Goal: Task Accomplishment & Management: Manage account settings

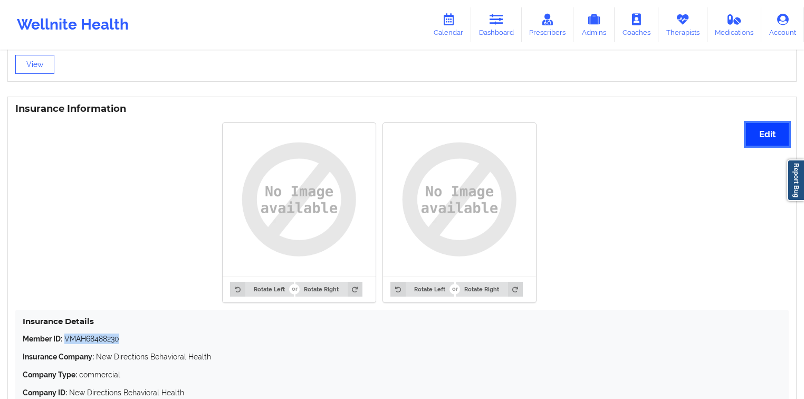
click at [785, 144] on button "Edit" at bounding box center [767, 134] width 43 height 23
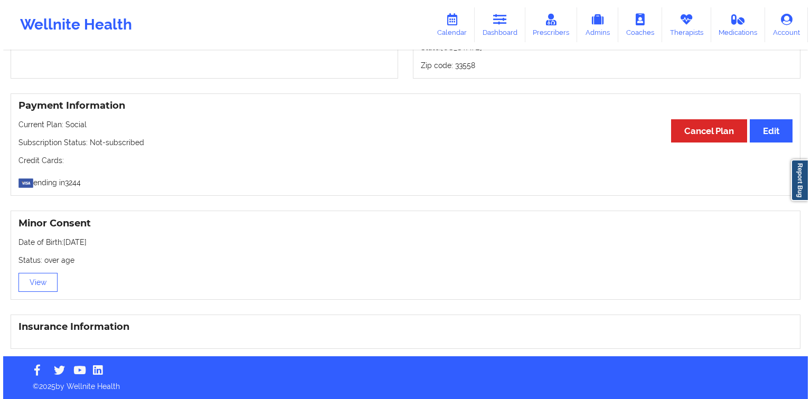
scroll to position [741, 0]
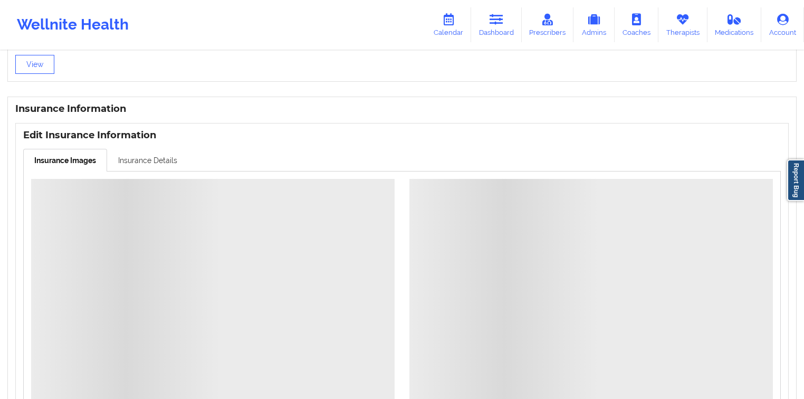
click at [149, 165] on link "Insurance Details" at bounding box center [147, 160] width 81 height 22
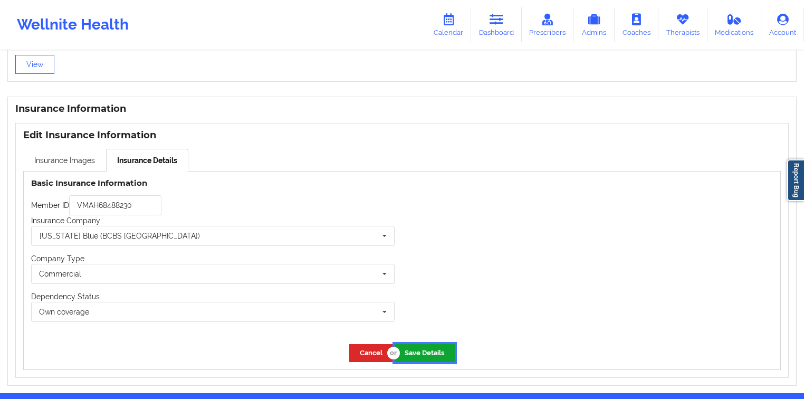
click at [445, 356] on button "Save Details" at bounding box center [425, 352] width 60 height 17
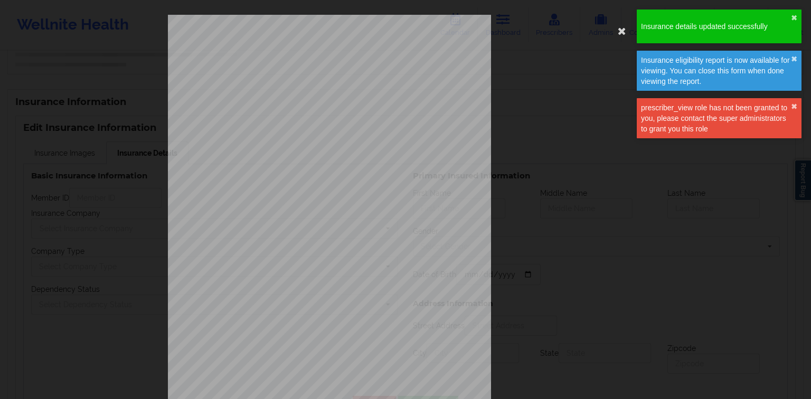
type input "VMAH68488230"
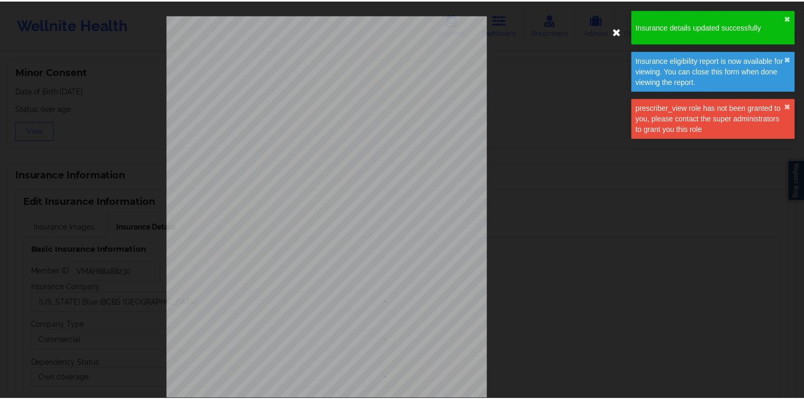
scroll to position [678, 0]
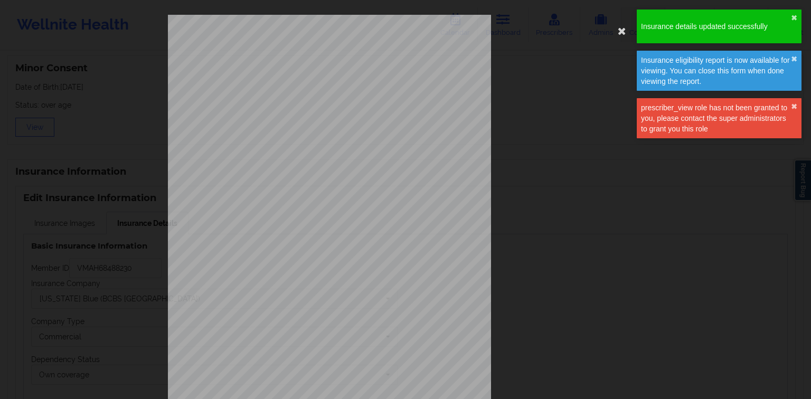
click at [619, 30] on icon at bounding box center [621, 30] width 17 height 17
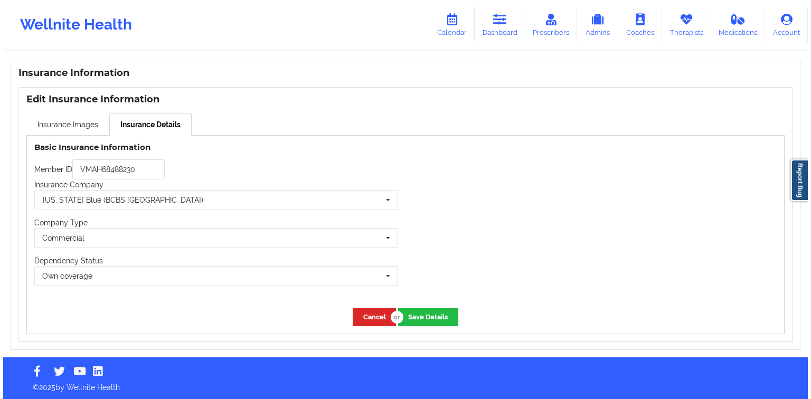
scroll to position [779, 0]
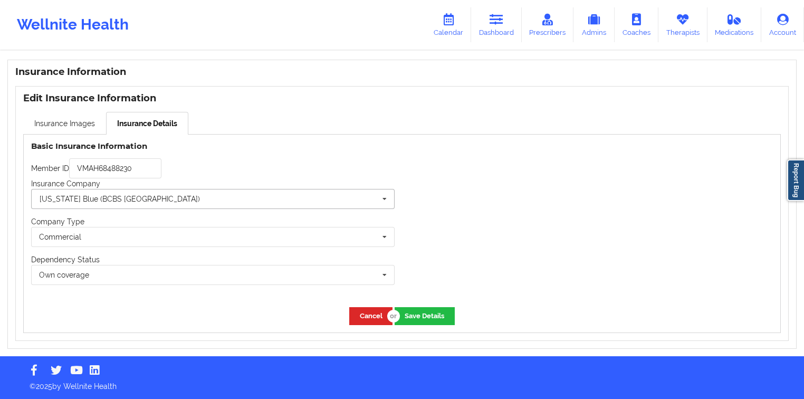
click at [166, 201] on input "text" at bounding box center [213, 198] width 363 height 19
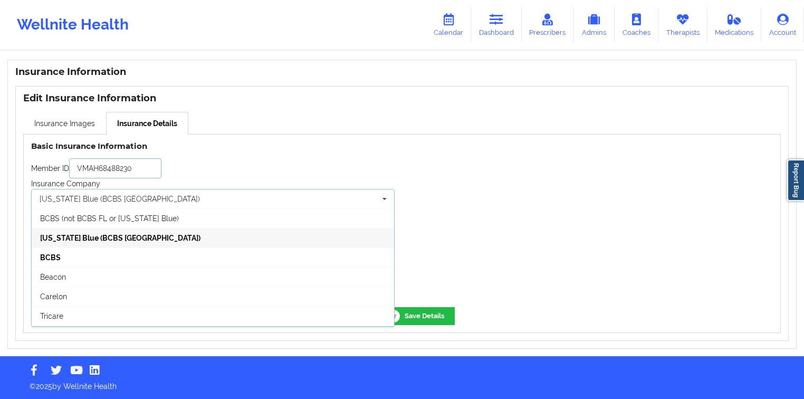
click at [131, 173] on input "VMAH68488230" at bounding box center [115, 168] width 92 height 20
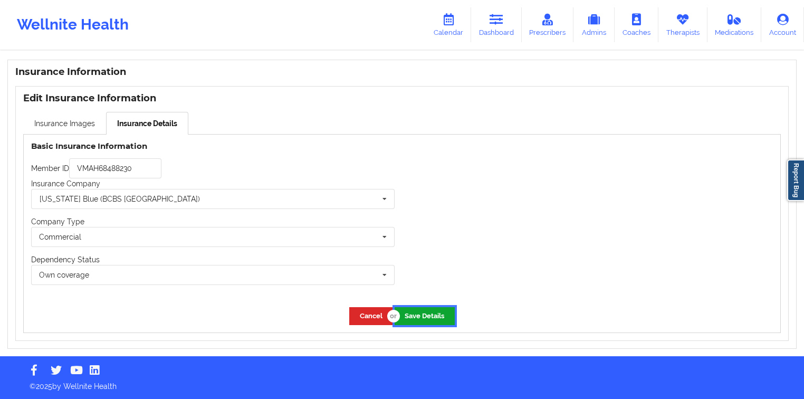
click at [443, 322] on button "Save Details" at bounding box center [425, 315] width 60 height 17
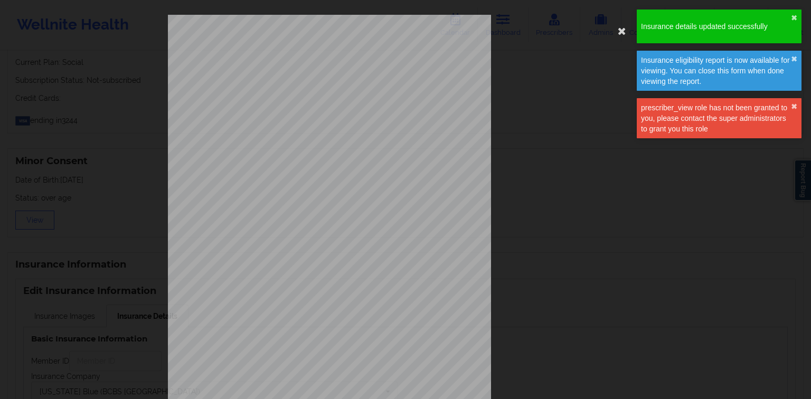
type input "VMAH68488230"
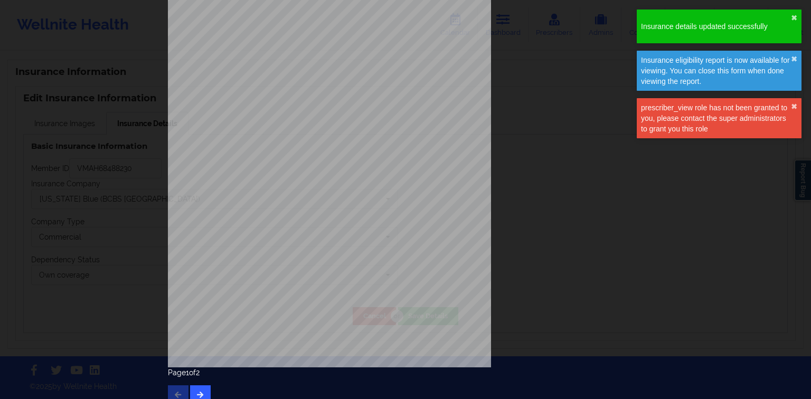
scroll to position [78, 0]
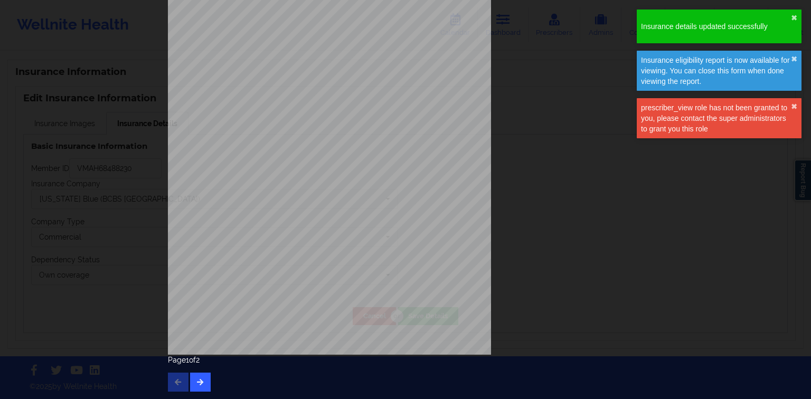
click at [552, 215] on div "ELIGIBILITY INQUIRY REPORT [DATE] QUERY CRITERIA PAYER : DOS : Batch : PROVIDER…" at bounding box center [405, 146] width 475 height 418
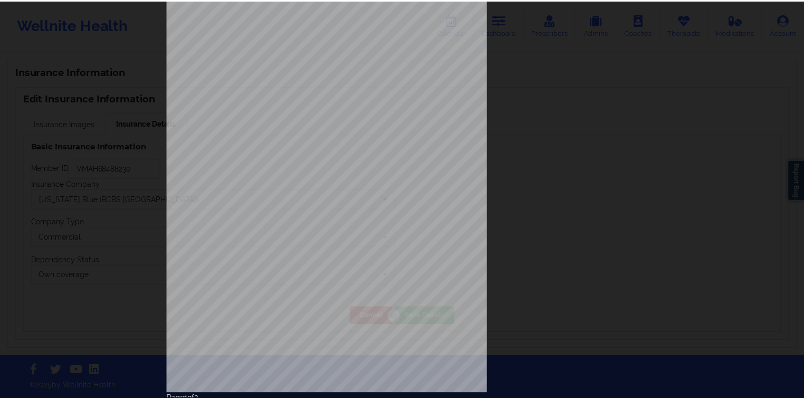
scroll to position [0, 0]
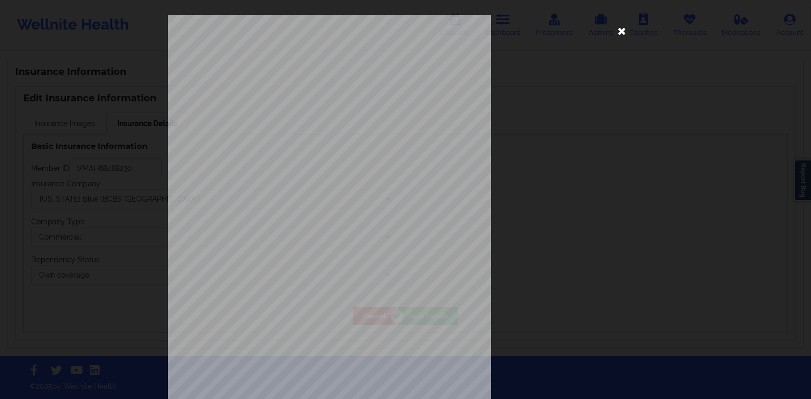
click at [613, 32] on icon at bounding box center [621, 30] width 17 height 17
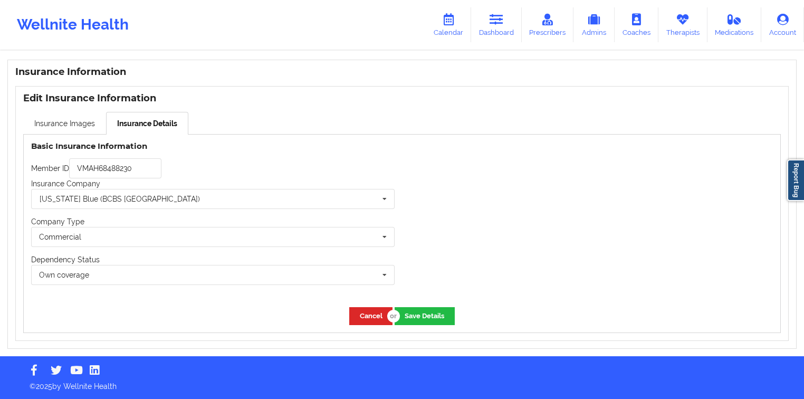
click at [363, 327] on div "Cancel Save Details" at bounding box center [402, 316] width 757 height 32
click at [373, 313] on button "Cancel" at bounding box center [370, 315] width 43 height 17
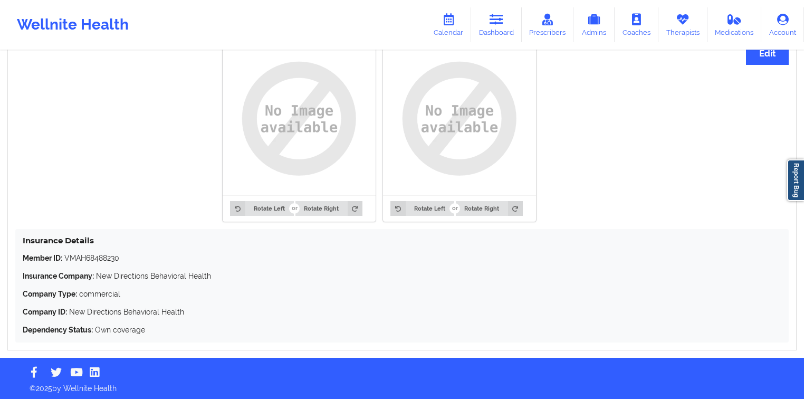
scroll to position [825, 0]
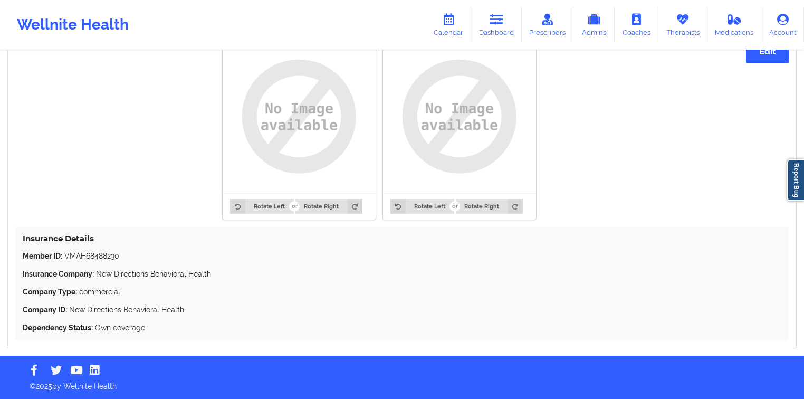
click at [71, 253] on p "Member ID: VMAH68488230" at bounding box center [402, 256] width 759 height 11
copy p "VMAH68488230"
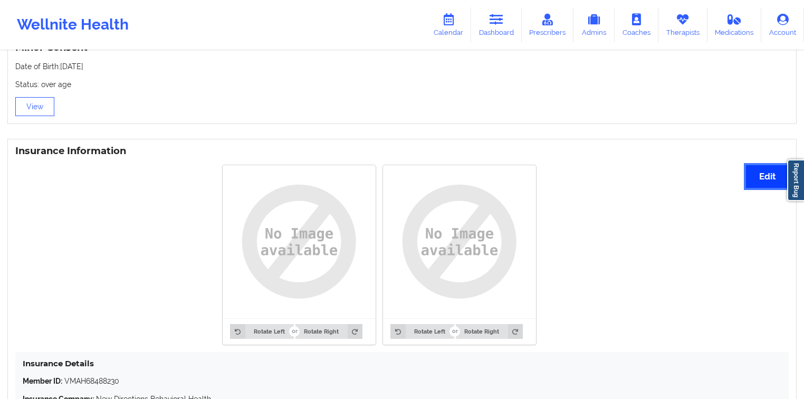
click at [760, 175] on button "Edit" at bounding box center [767, 176] width 43 height 23
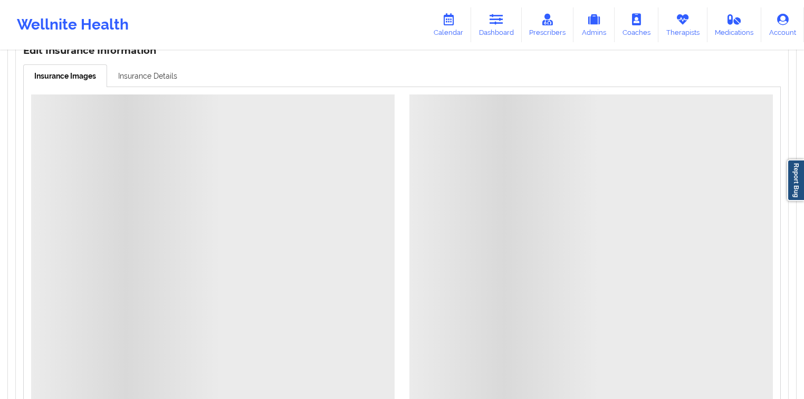
click at [142, 87] on link "Insurance Details" at bounding box center [147, 75] width 81 height 22
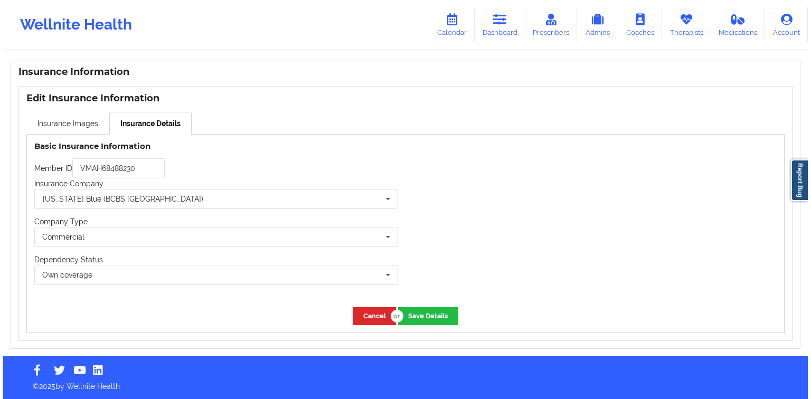
scroll to position [779, 0]
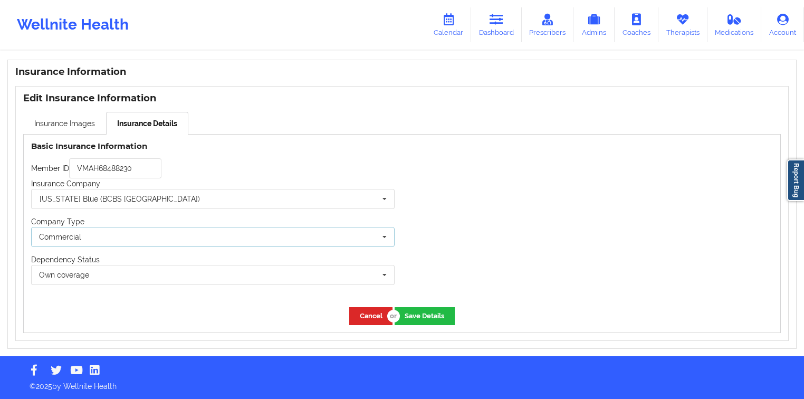
click at [170, 227] on div "Commercial None Commercial" at bounding box center [213, 237] width 364 height 20
click at [173, 205] on input "text" at bounding box center [213, 198] width 363 height 19
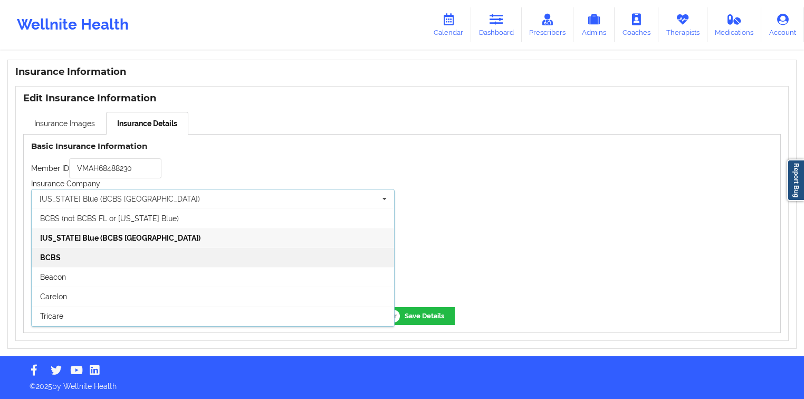
click at [138, 251] on div "BCBS" at bounding box center [213, 258] width 363 height 20
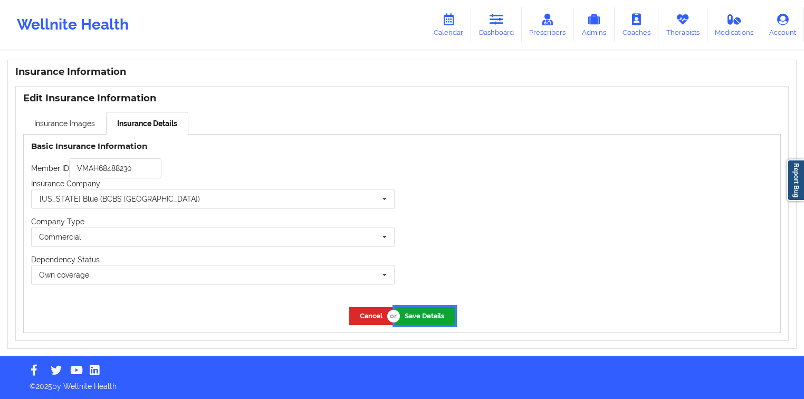
click at [443, 317] on button "Save Details" at bounding box center [425, 315] width 60 height 17
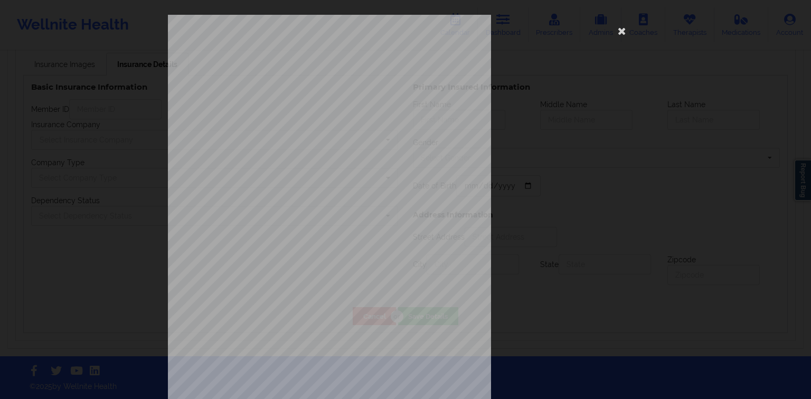
scroll to position [585, 0]
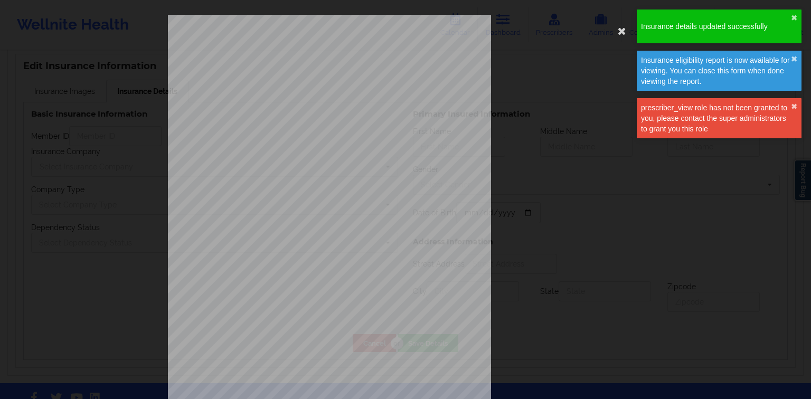
type input "VMAH68488230"
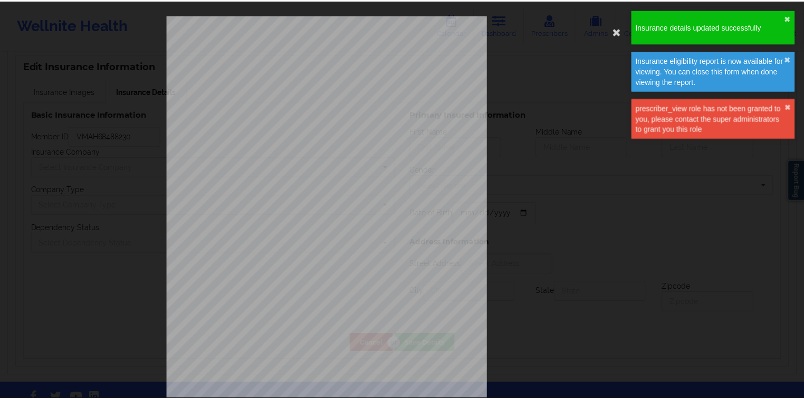
scroll to position [775, 0]
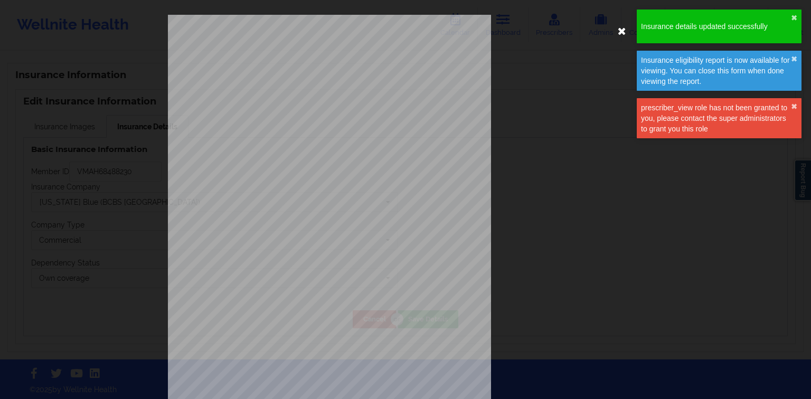
click at [616, 31] on icon at bounding box center [621, 30] width 17 height 17
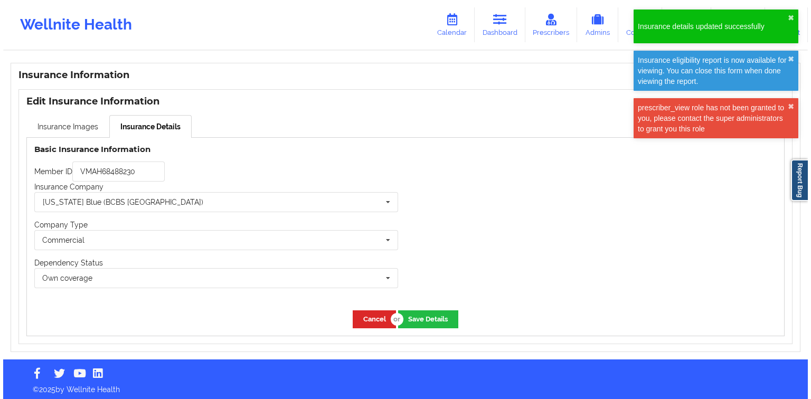
scroll to position [779, 0]
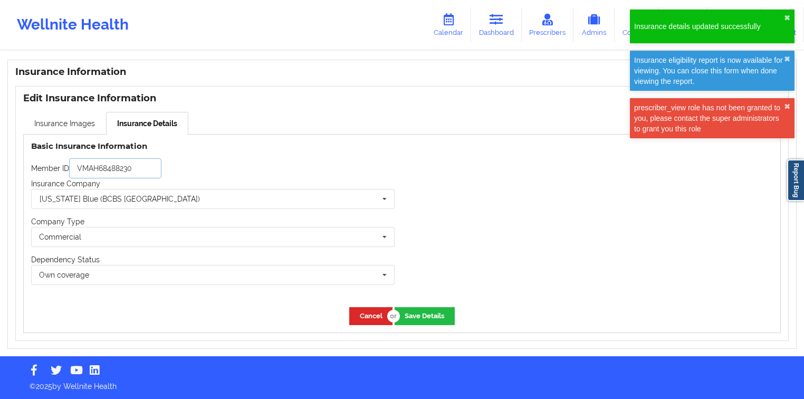
click at [143, 178] on input "VMAH68488230" at bounding box center [115, 168] width 92 height 20
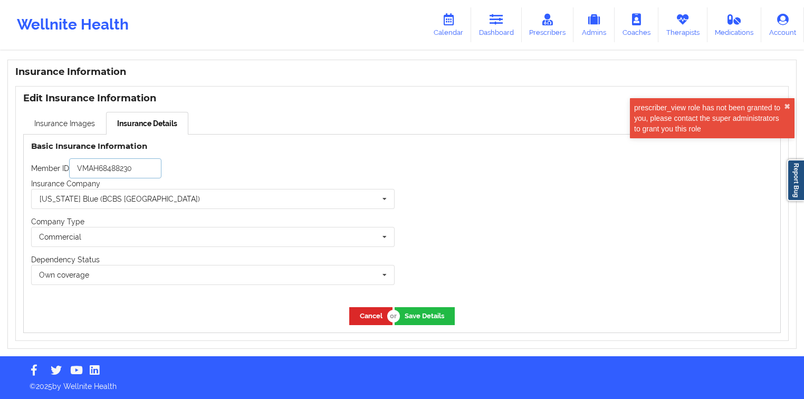
click at [143, 178] on input "VMAH68488230" at bounding box center [115, 168] width 92 height 20
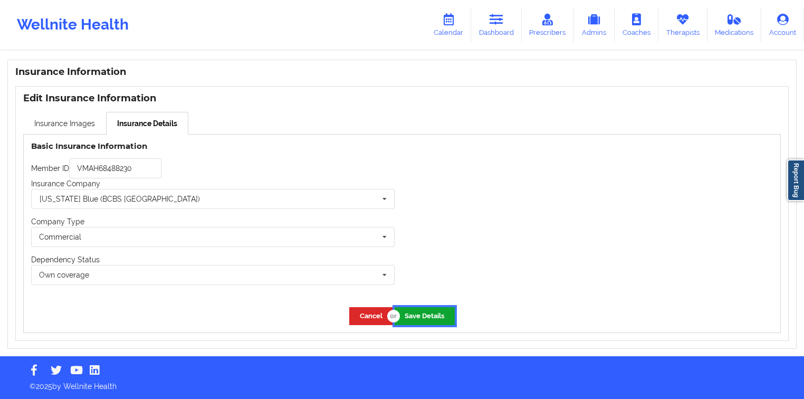
drag, startPoint x: 427, startPoint y: 315, endPoint x: 492, endPoint y: 268, distance: 80.1
click at [427, 315] on button "Save Details" at bounding box center [425, 315] width 60 height 17
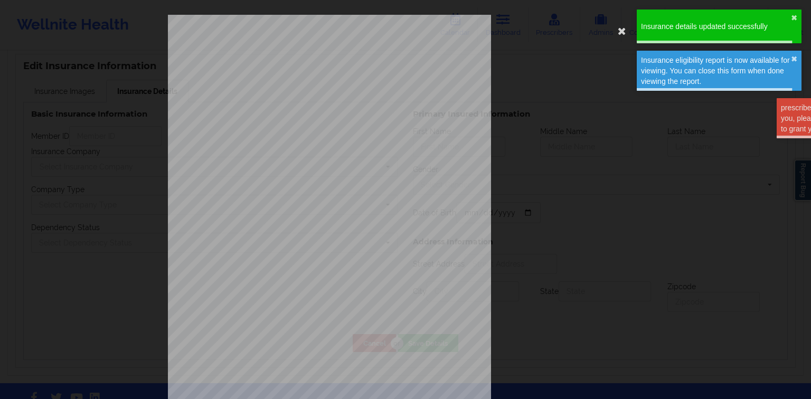
type input "VMAH68488230"
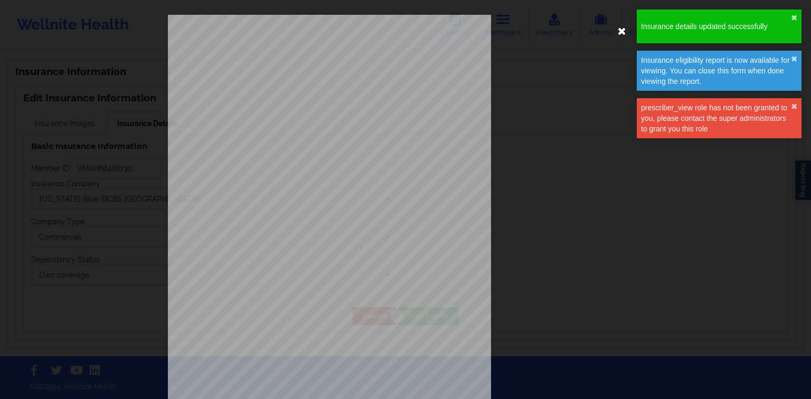
click at [615, 34] on icon at bounding box center [621, 30] width 17 height 17
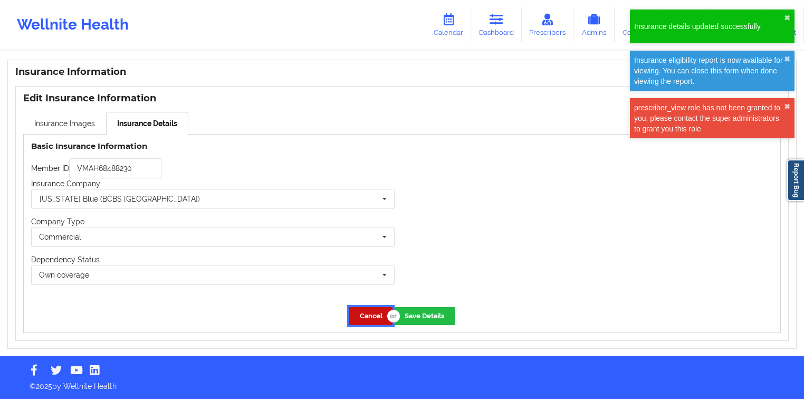
click at [366, 320] on button "Cancel" at bounding box center [370, 315] width 43 height 17
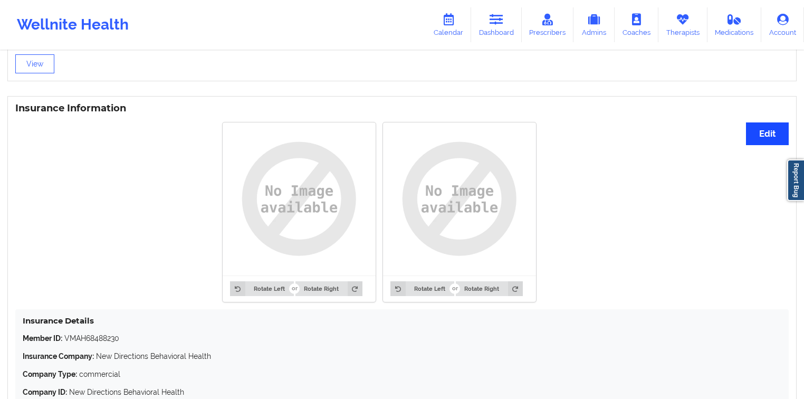
scroll to position [741, 0]
click at [756, 127] on button "Edit" at bounding box center [767, 134] width 43 height 23
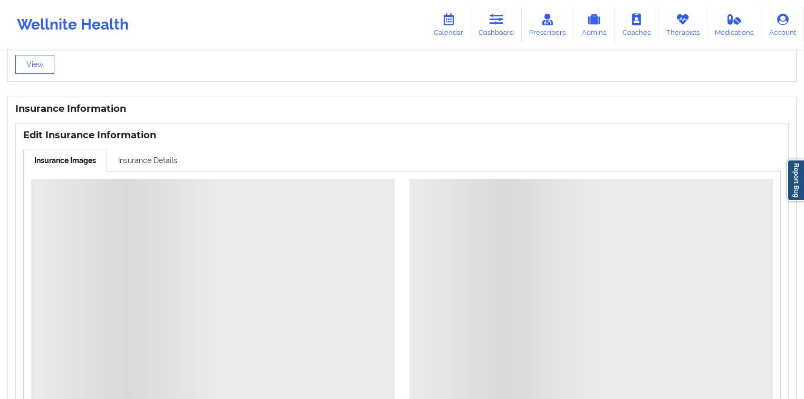
click at [168, 153] on link "Insurance Details" at bounding box center [147, 160] width 81 height 22
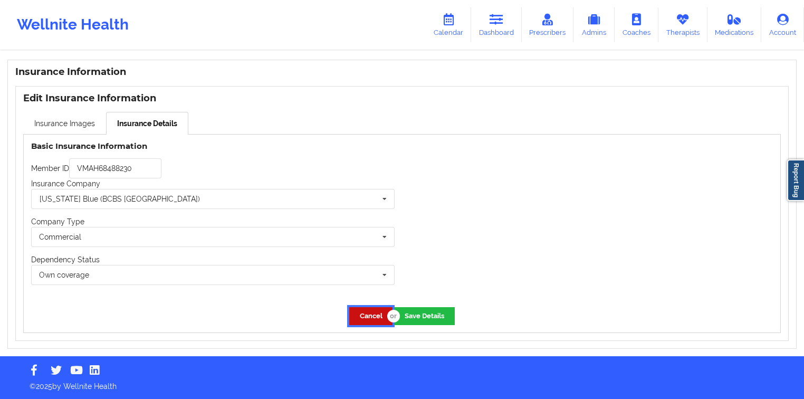
click at [376, 317] on button "Cancel" at bounding box center [370, 315] width 43 height 17
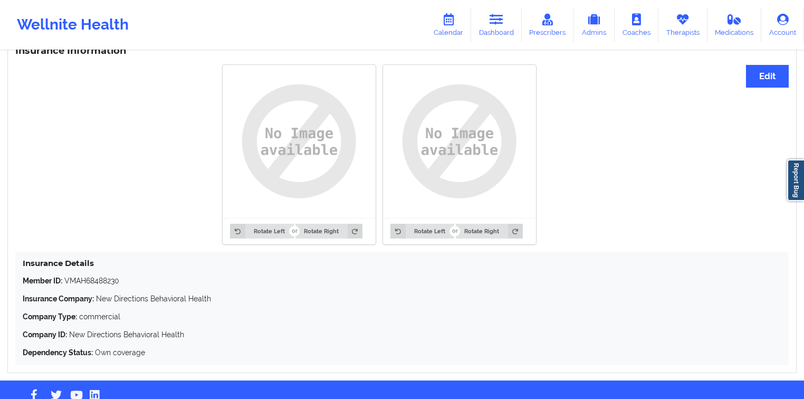
scroll to position [737, 0]
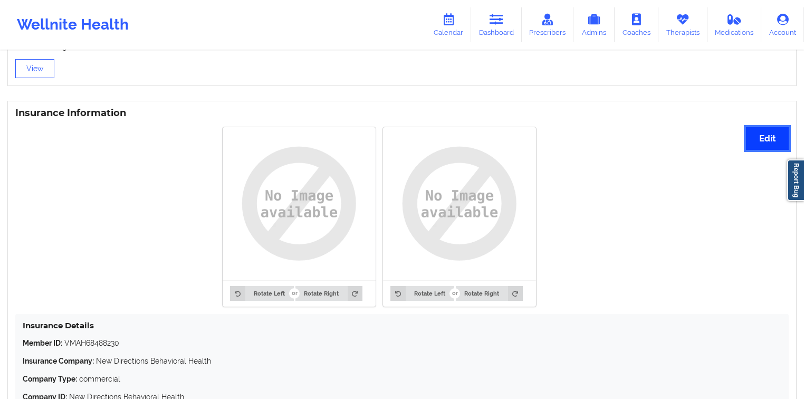
click at [775, 141] on button "Edit" at bounding box center [767, 138] width 43 height 23
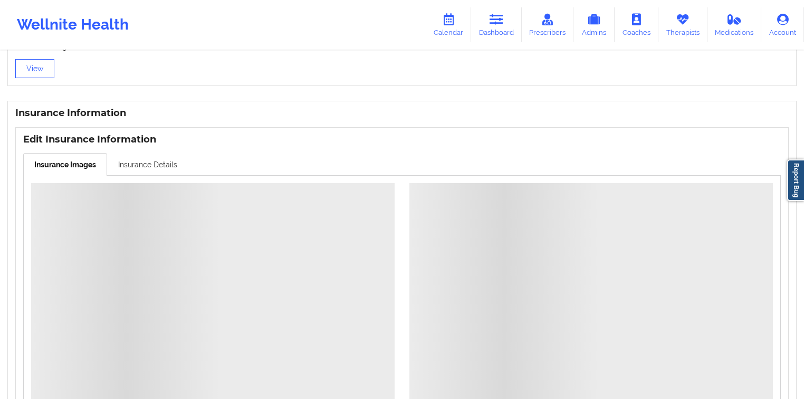
click at [157, 164] on link "Insurance Details" at bounding box center [147, 164] width 81 height 22
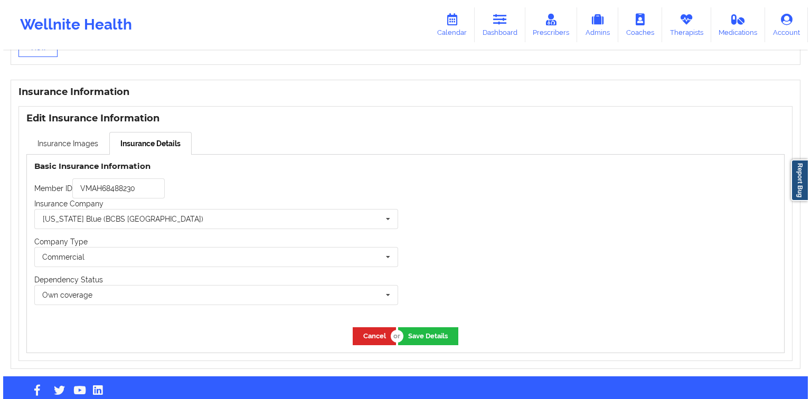
scroll to position [779, 0]
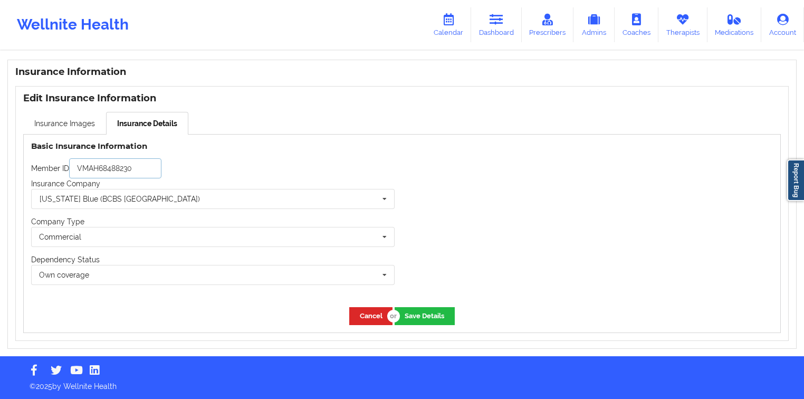
click at [141, 170] on input "VMAH68488230" at bounding box center [115, 168] width 92 height 20
click at [156, 202] on input "text" at bounding box center [213, 198] width 363 height 19
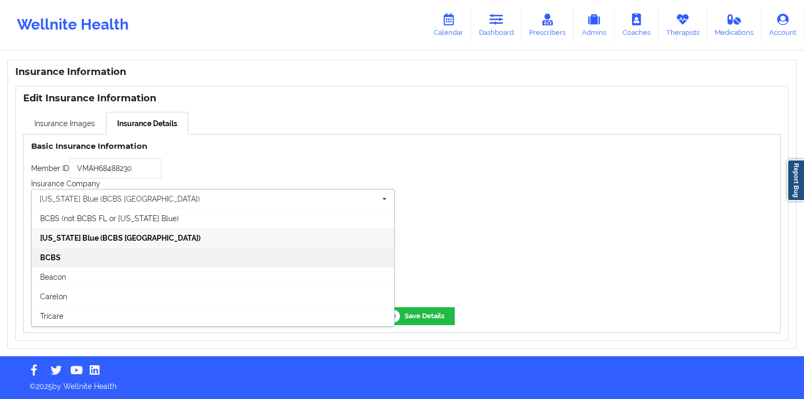
click at [141, 264] on div "BCBS" at bounding box center [213, 258] width 363 height 20
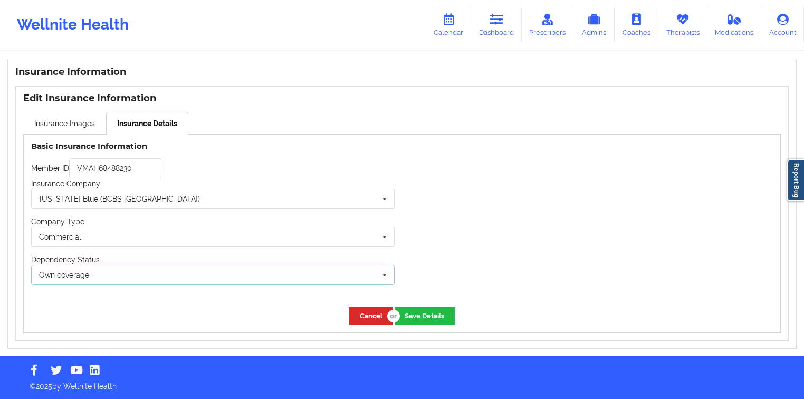
click at [300, 278] on div "Own coverage Own coverage Spouse Children" at bounding box center [213, 275] width 364 height 20
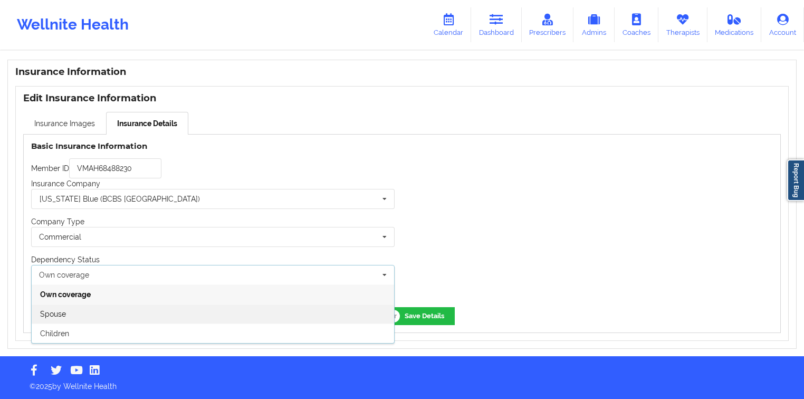
click at [258, 304] on div "Spouse" at bounding box center [213, 314] width 363 height 20
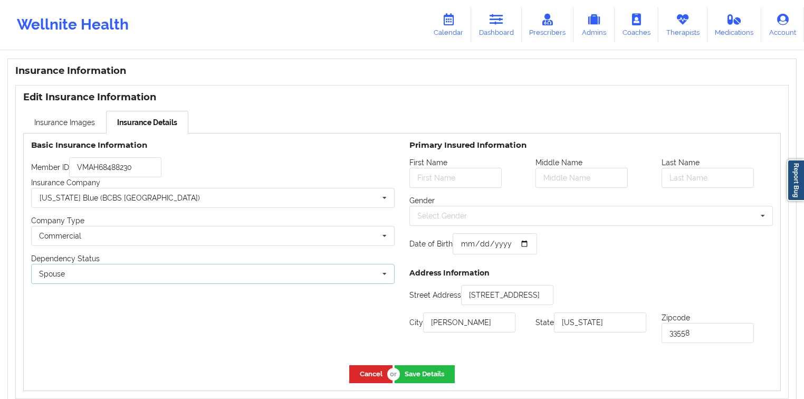
click at [355, 274] on div "Spouse Own coverage Spouse Children" at bounding box center [213, 274] width 364 height 20
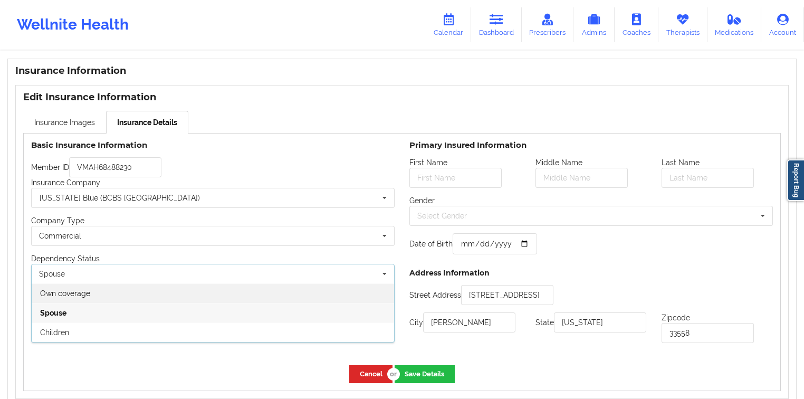
click at [325, 303] on div "Own coverage" at bounding box center [213, 293] width 363 height 20
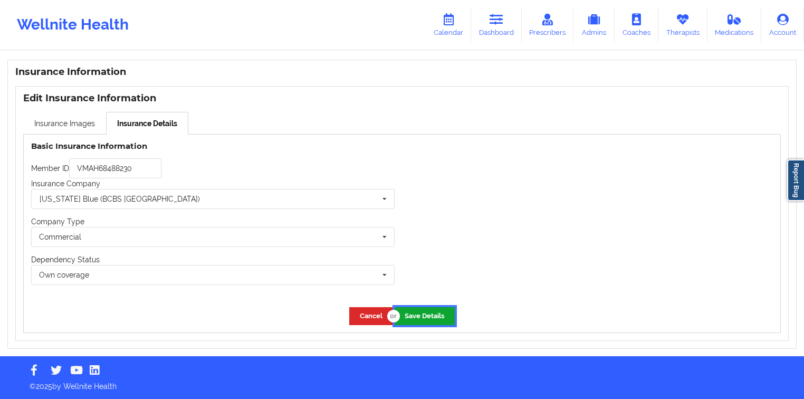
click at [413, 308] on button "Save Details" at bounding box center [425, 315] width 60 height 17
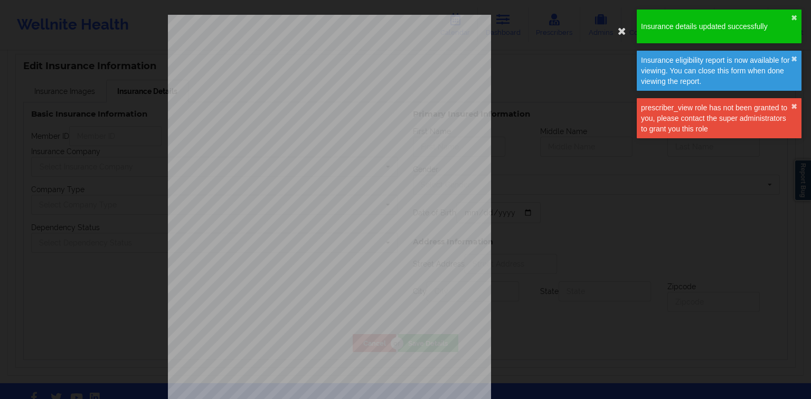
type input "VMAH68488230"
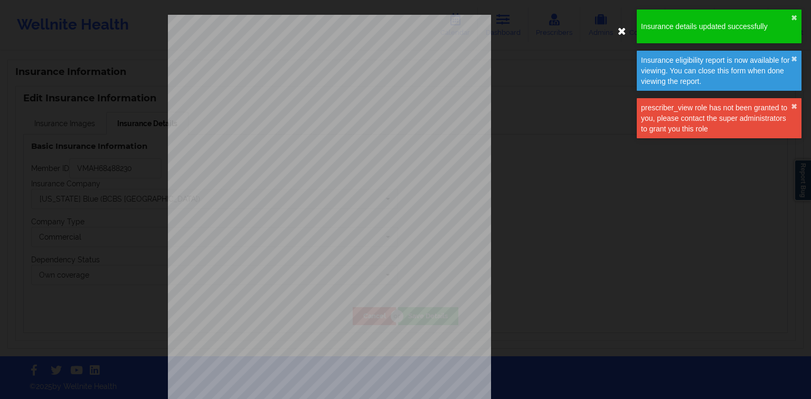
click at [617, 36] on icon at bounding box center [621, 30] width 17 height 17
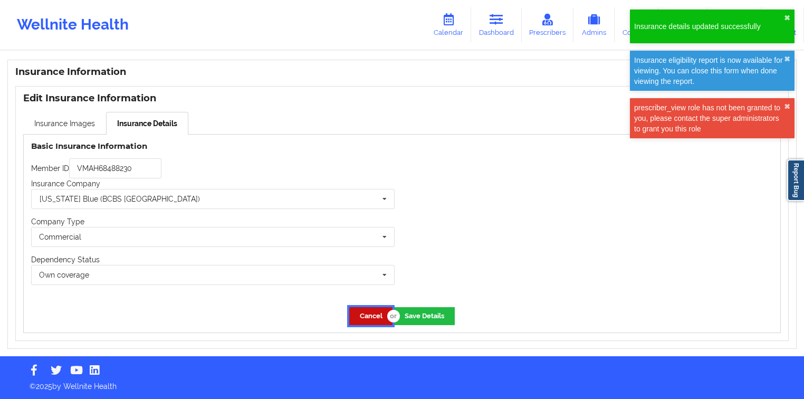
click at [353, 322] on button "Cancel" at bounding box center [370, 315] width 43 height 17
